Goal: Task Accomplishment & Management: Manage account settings

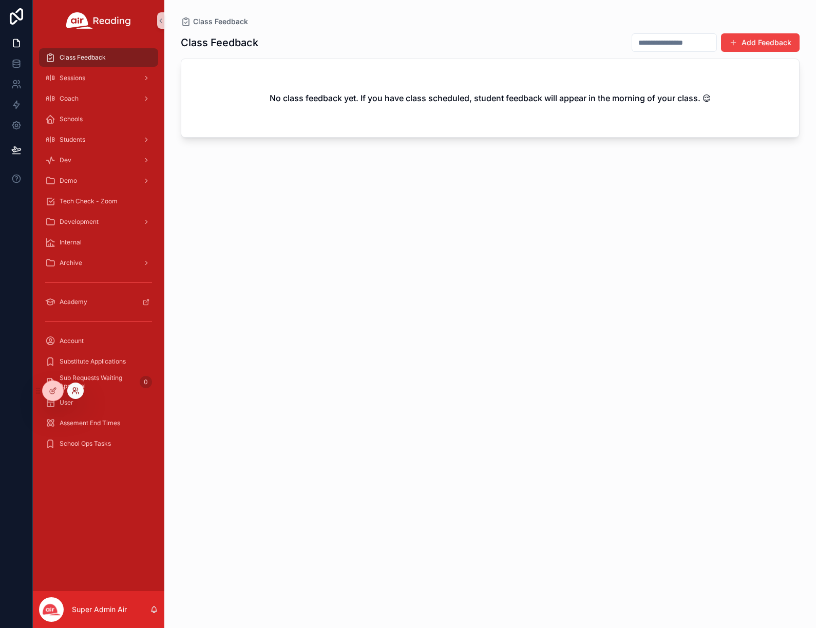
click at [77, 391] on icon at bounding box center [75, 391] width 8 height 8
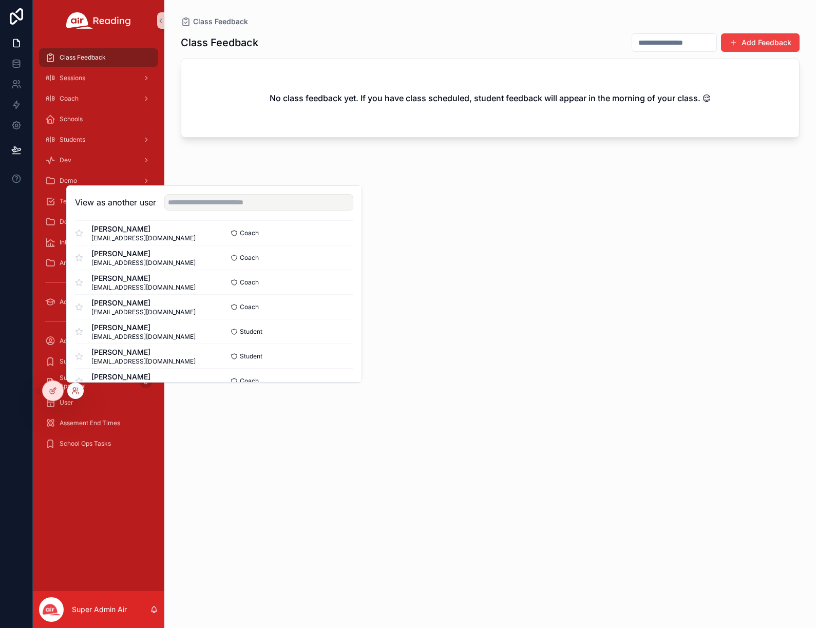
scroll to position [316, 0]
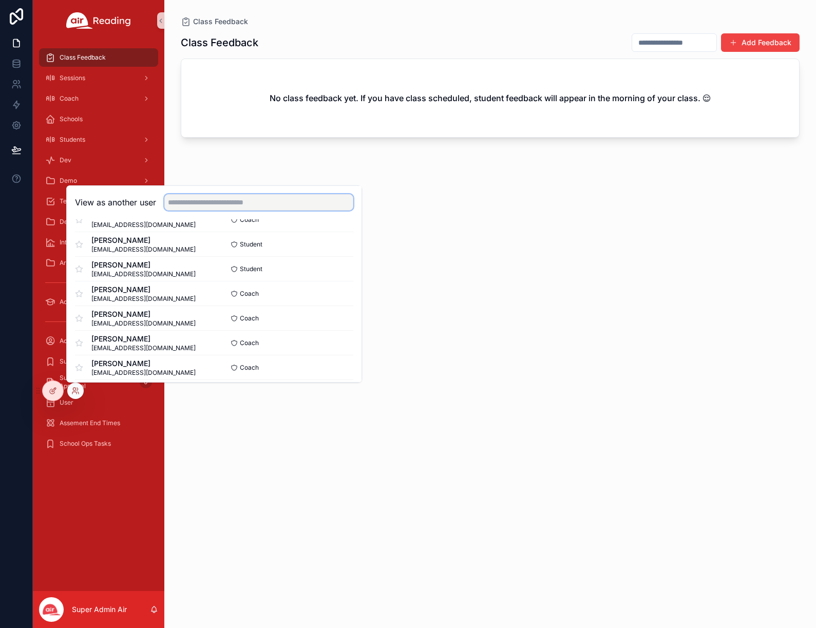
click at [223, 202] on input "text" at bounding box center [258, 202] width 189 height 16
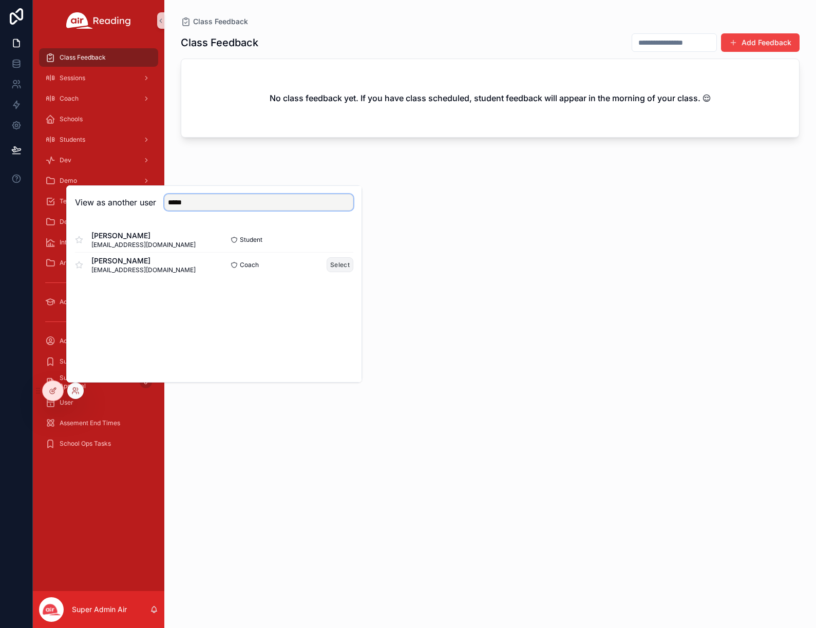
type input "*****"
click at [342, 268] on button "Select" at bounding box center [340, 264] width 27 height 15
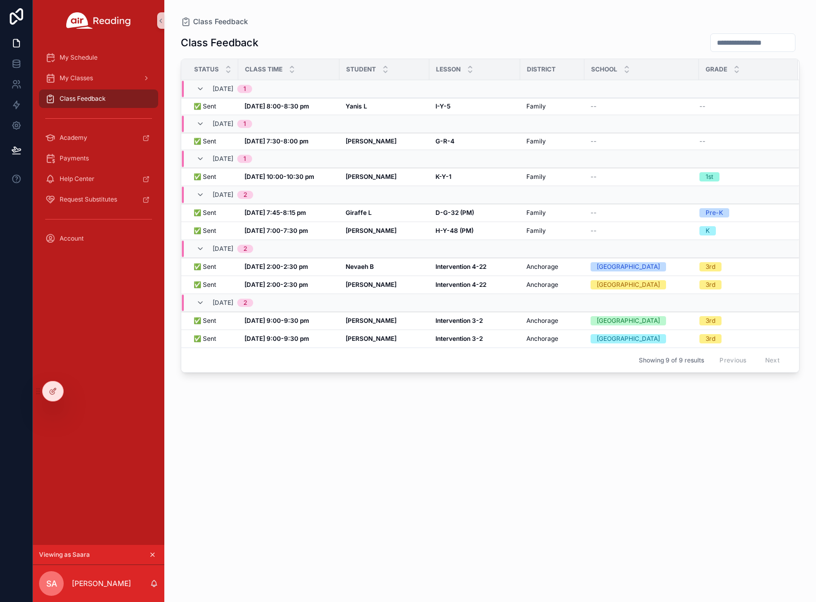
click at [121, 96] on div "Class Feedback" at bounding box center [98, 98] width 107 height 16
click at [313, 105] on div "[DATE] 8:00-8:30 pm [DATE] 8:00-8:30 pm" at bounding box center [289, 106] width 89 height 8
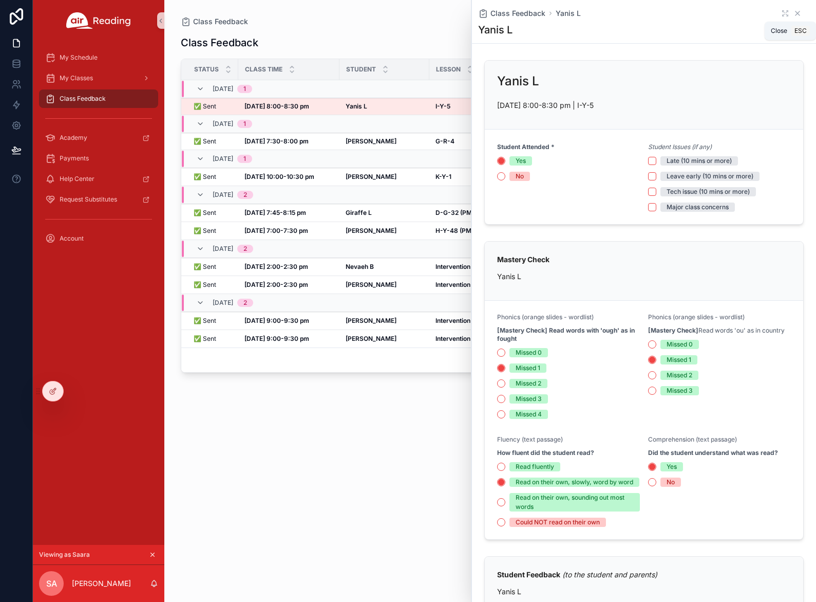
click at [800, 13] on icon "scrollable content" at bounding box center [798, 13] width 8 height 8
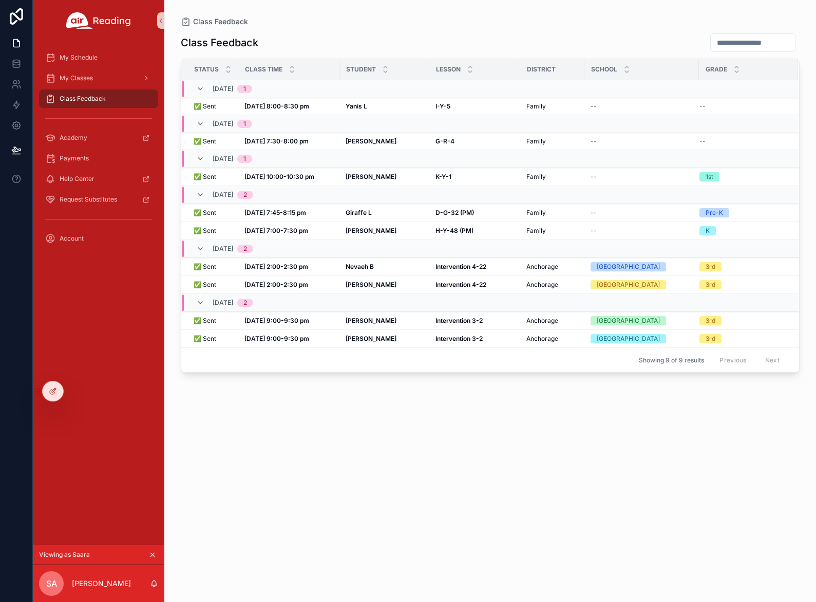
click at [373, 420] on div "Class Feedback Status Class Time Student [GEOGRAPHIC_DATA] Grade [DATE] 1 ✅ Sen…" at bounding box center [490, 308] width 619 height 562
click at [77, 59] on span "My Schedule" at bounding box center [79, 57] width 38 height 8
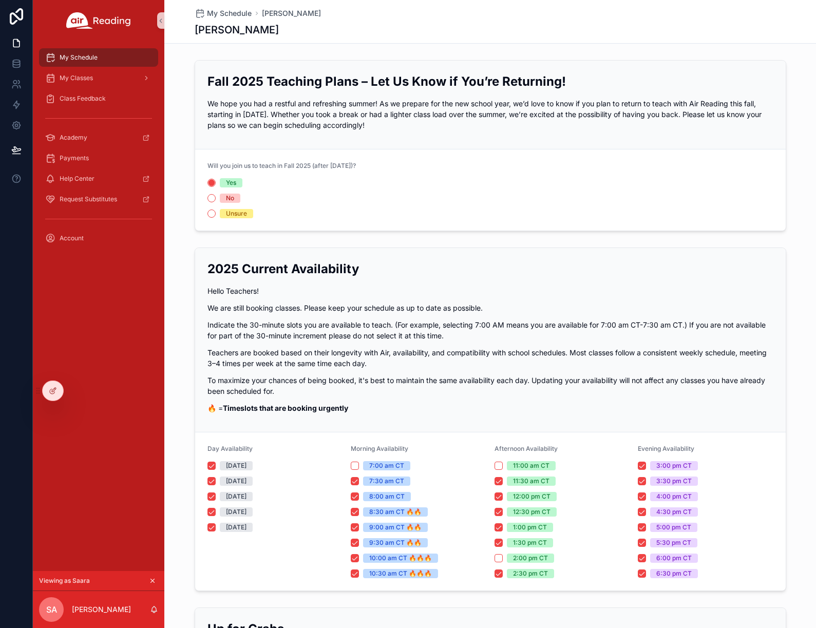
click at [82, 59] on span "My Schedule" at bounding box center [79, 57] width 38 height 8
click at [433, 96] on div "Fall 2025 Teaching Plans – Let Us Know if You’re Returning! We hope you had a r…" at bounding box center [491, 102] width 566 height 58
